Goal: Book appointment/travel/reservation

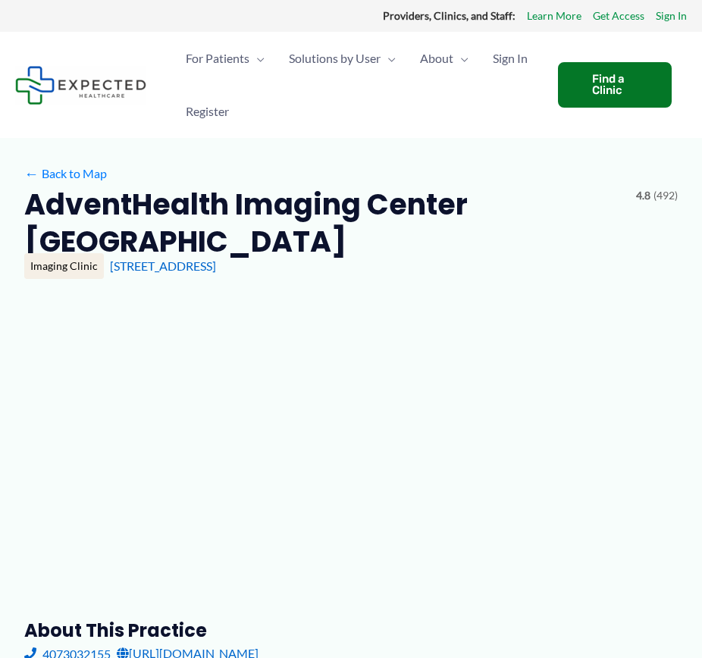
type input "**********"
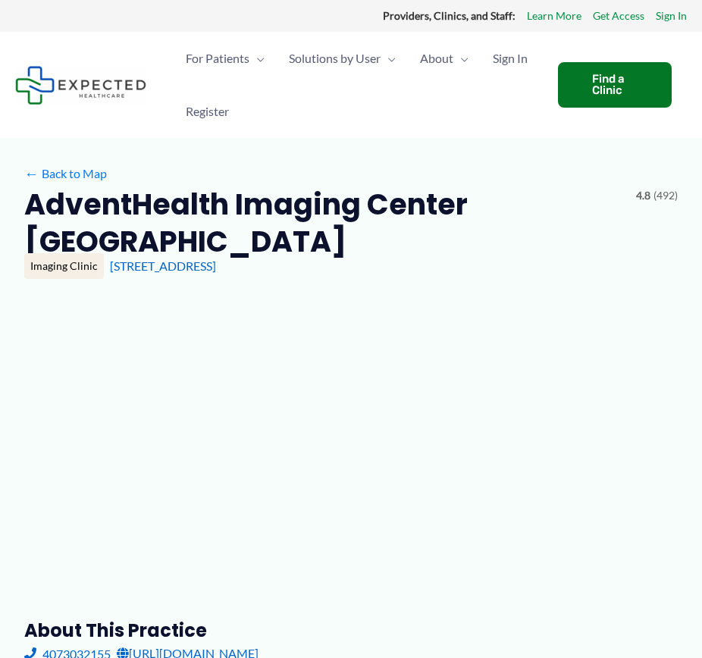
type input "**********"
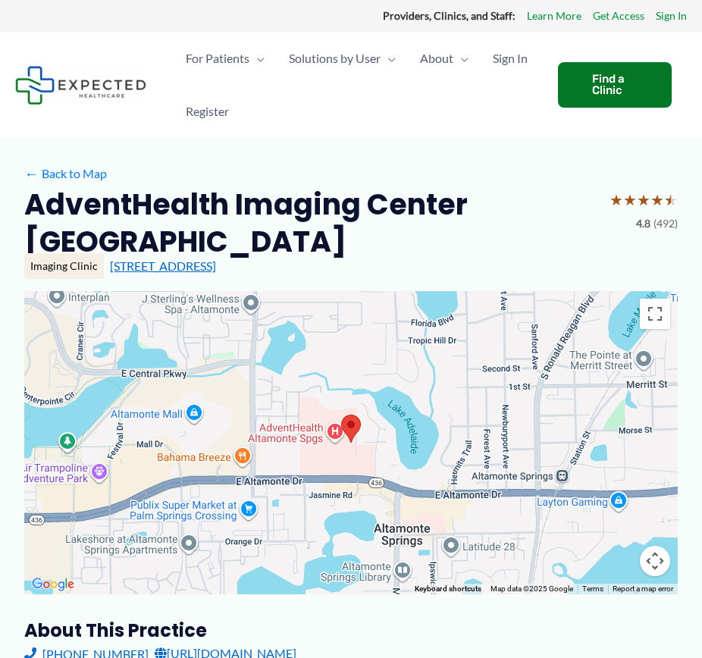
click at [216, 268] on link "[STREET_ADDRESS]" at bounding box center [163, 266] width 106 height 14
